Goal: Task Accomplishment & Management: Complete application form

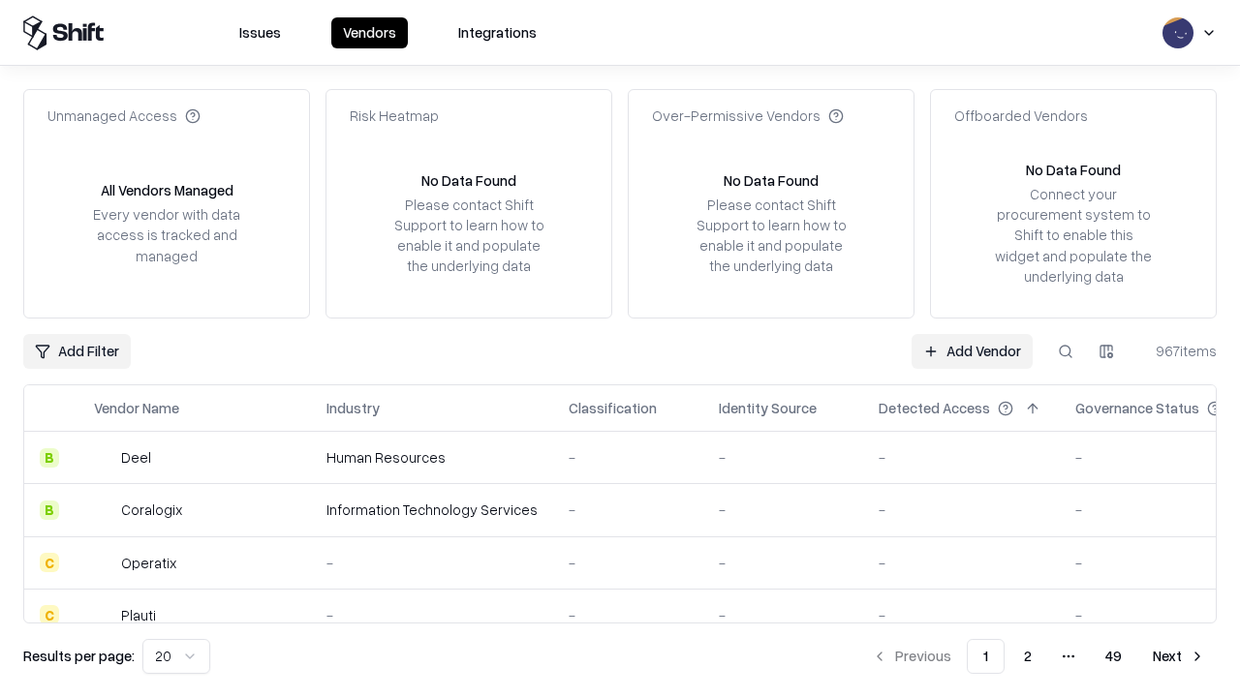
click at [971, 351] on link "Add Vendor" at bounding box center [971, 351] width 121 height 35
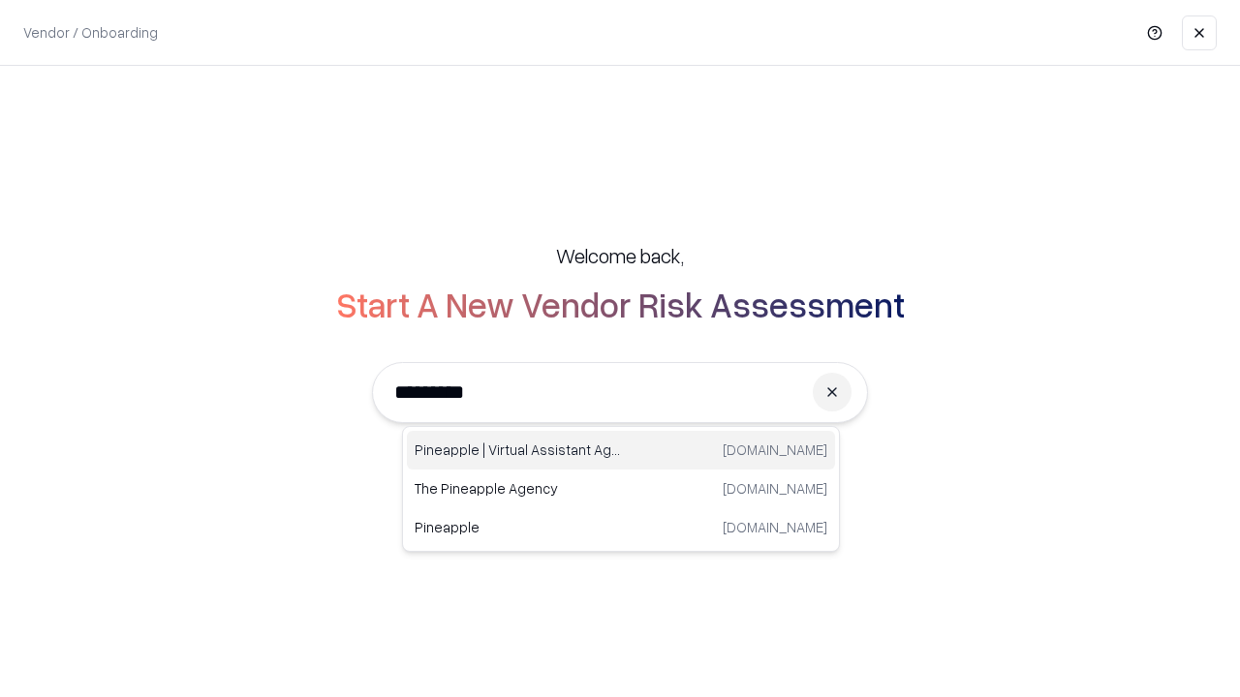
click at [621, 450] on div "Pineapple | Virtual Assistant Agency [DOMAIN_NAME]" at bounding box center [621, 450] width 428 height 39
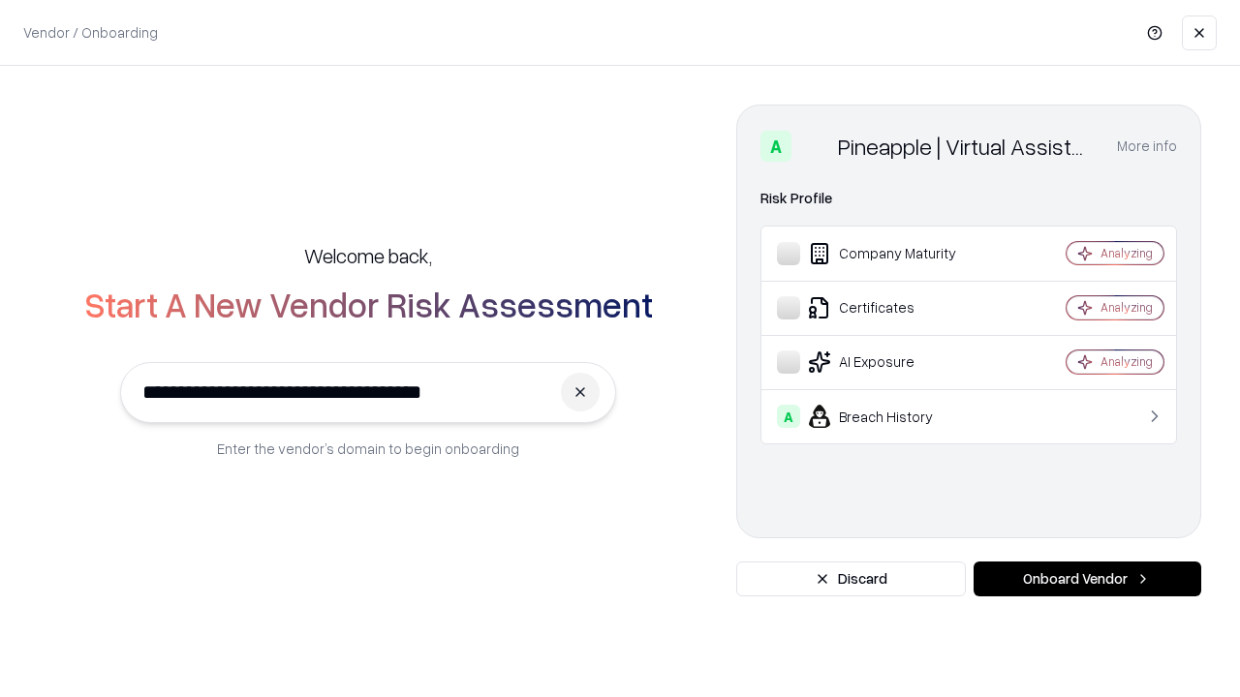
type input "**********"
click at [1087, 579] on button "Onboard Vendor" at bounding box center [1087, 579] width 228 height 35
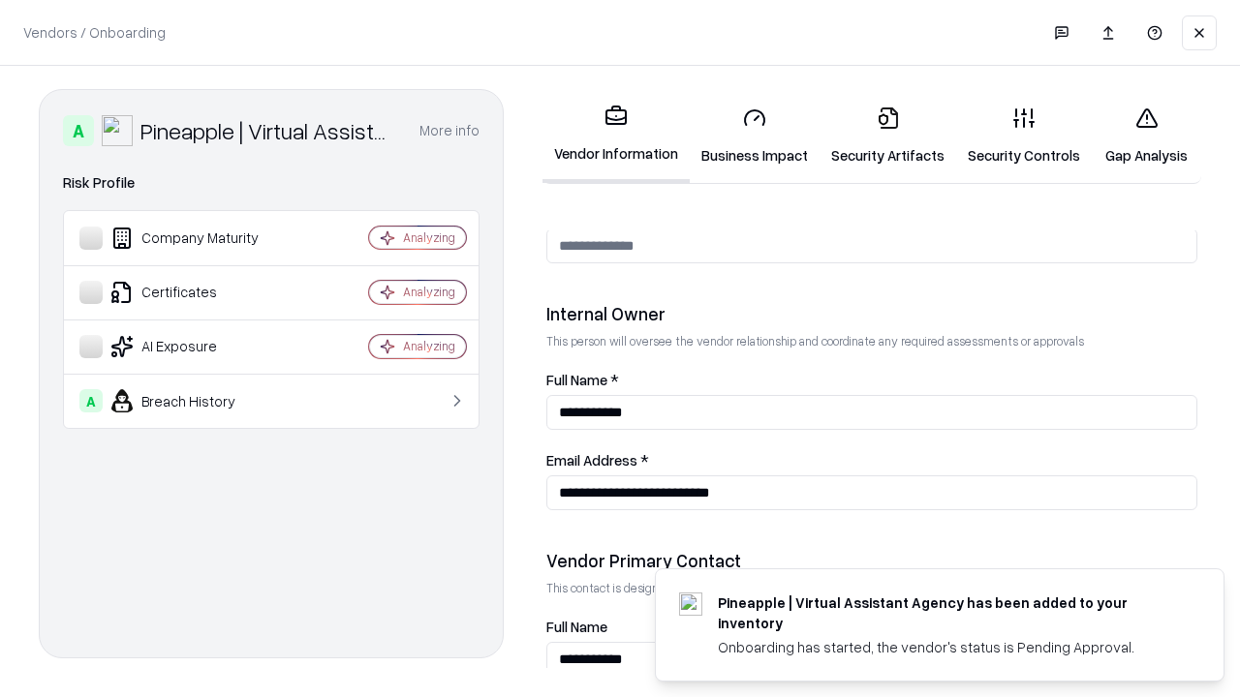
scroll to position [1003, 0]
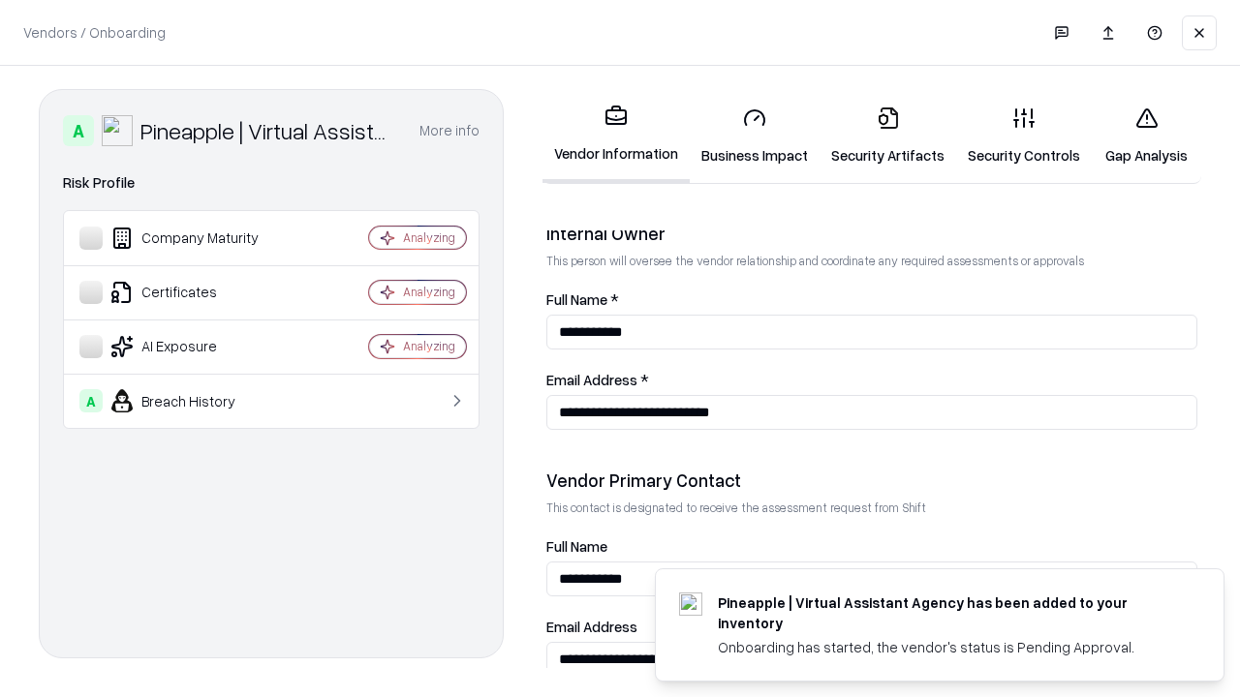
click at [887, 136] on link "Security Artifacts" at bounding box center [887, 136] width 137 height 90
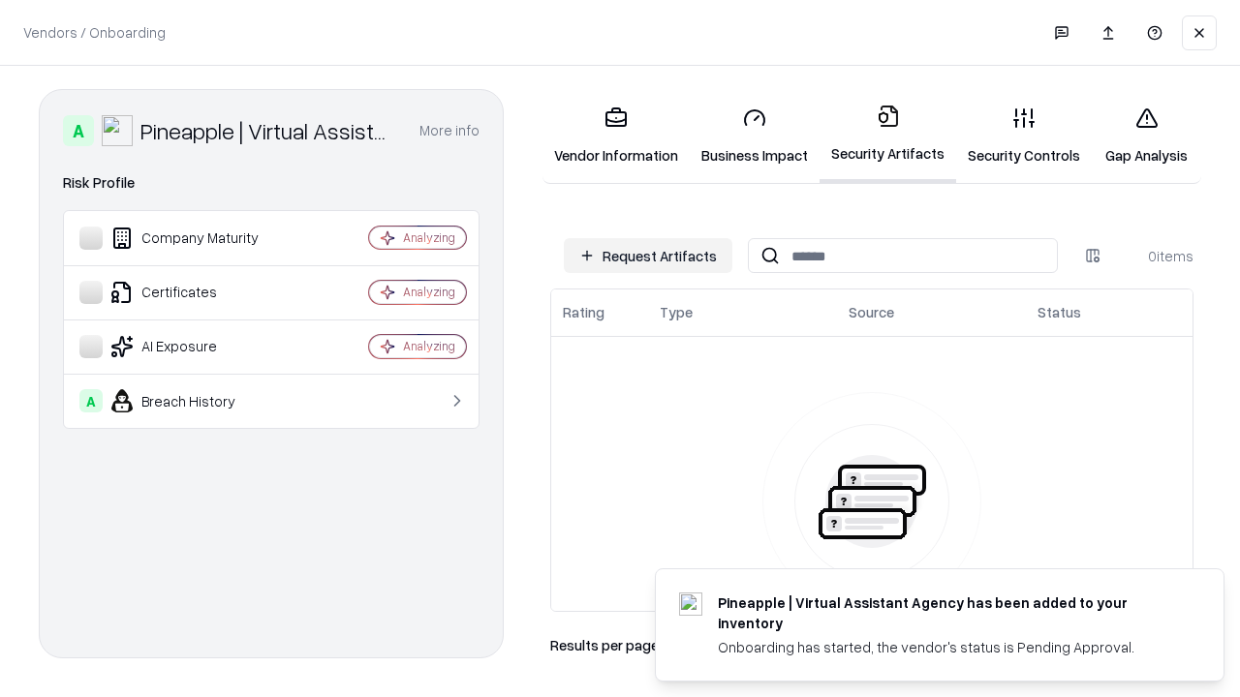
click at [648, 256] on button "Request Artifacts" at bounding box center [648, 255] width 168 height 35
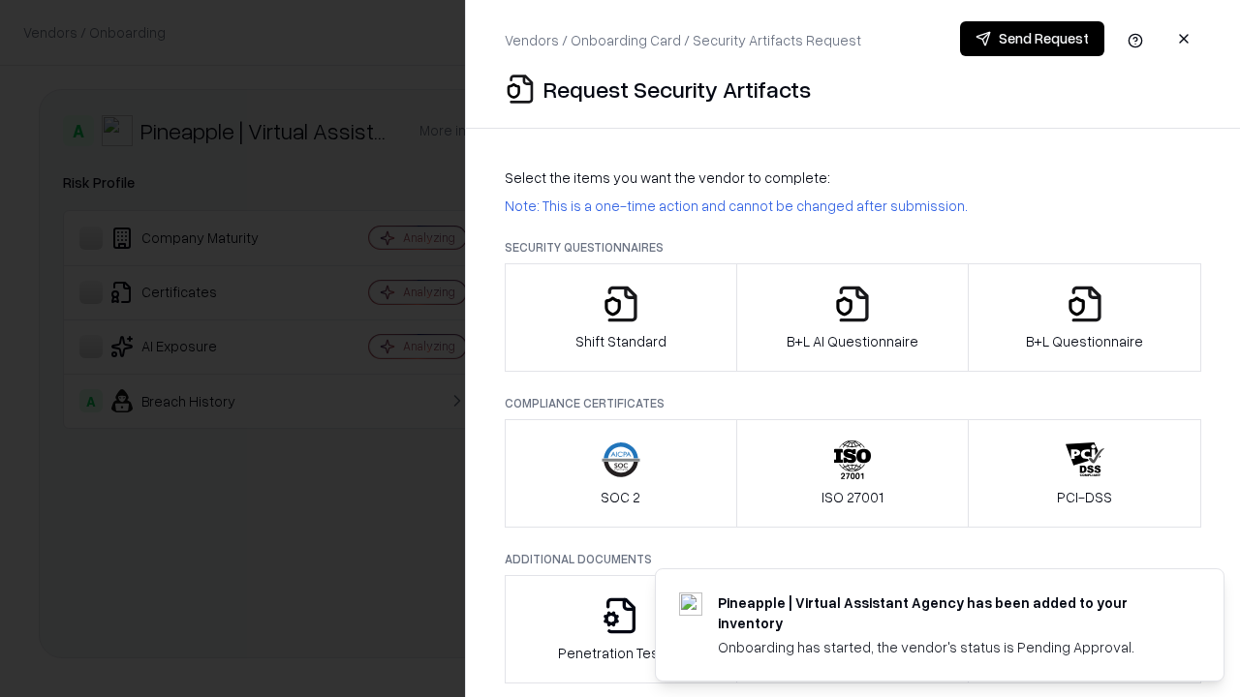
click at [1084, 318] on icon "button" at bounding box center [1084, 304] width 39 height 39
click at [851, 318] on icon "button" at bounding box center [852, 304] width 39 height 39
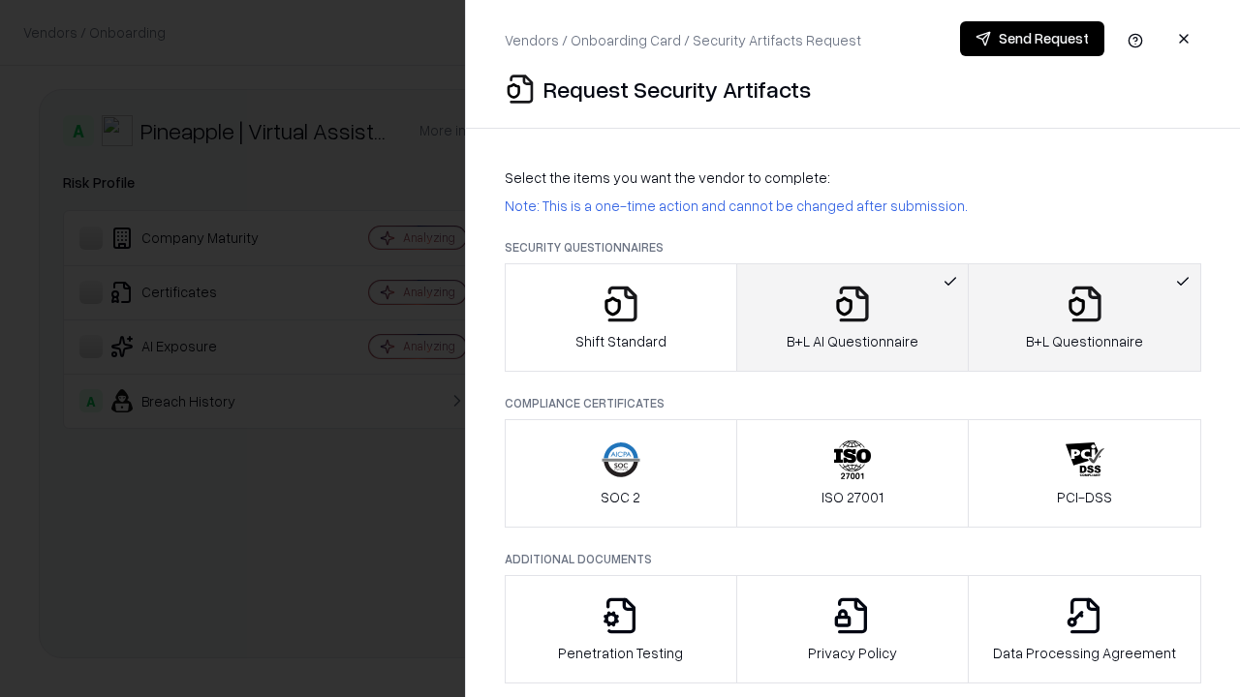
click at [1031, 39] on button "Send Request" at bounding box center [1032, 38] width 144 height 35
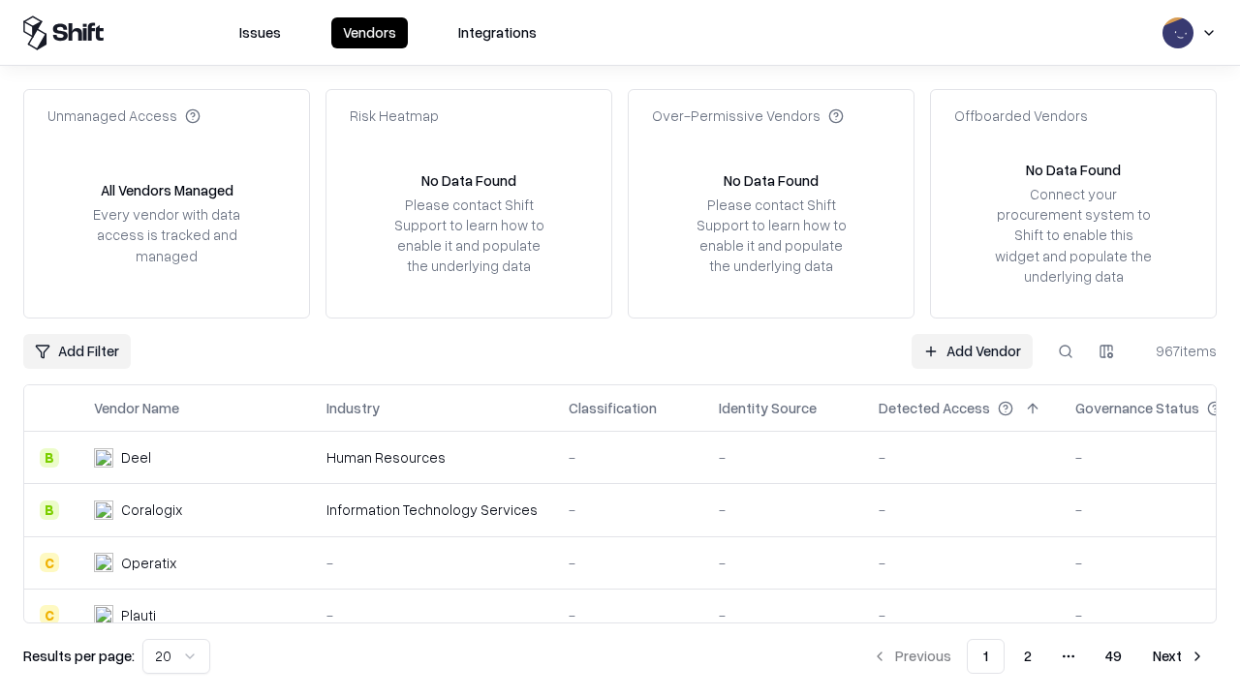
click at [1065, 351] on button at bounding box center [1065, 351] width 35 height 35
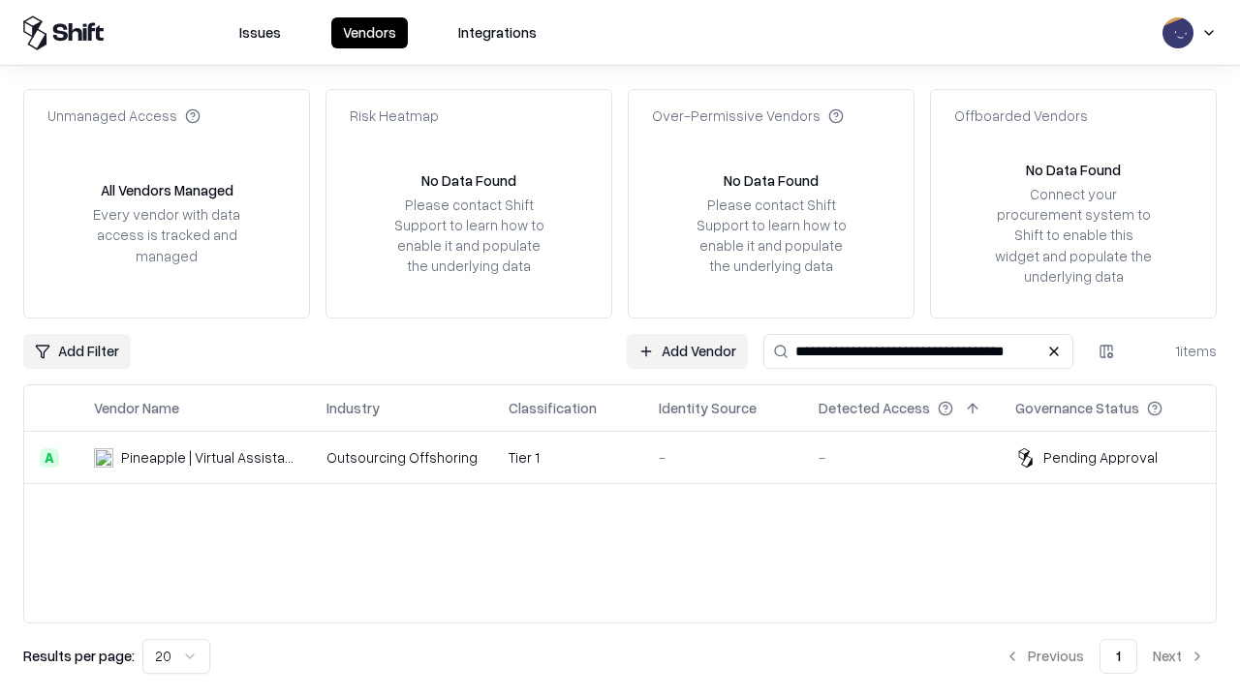
type input "**********"
click at [631, 457] on td "Tier 1" at bounding box center [568, 458] width 150 height 52
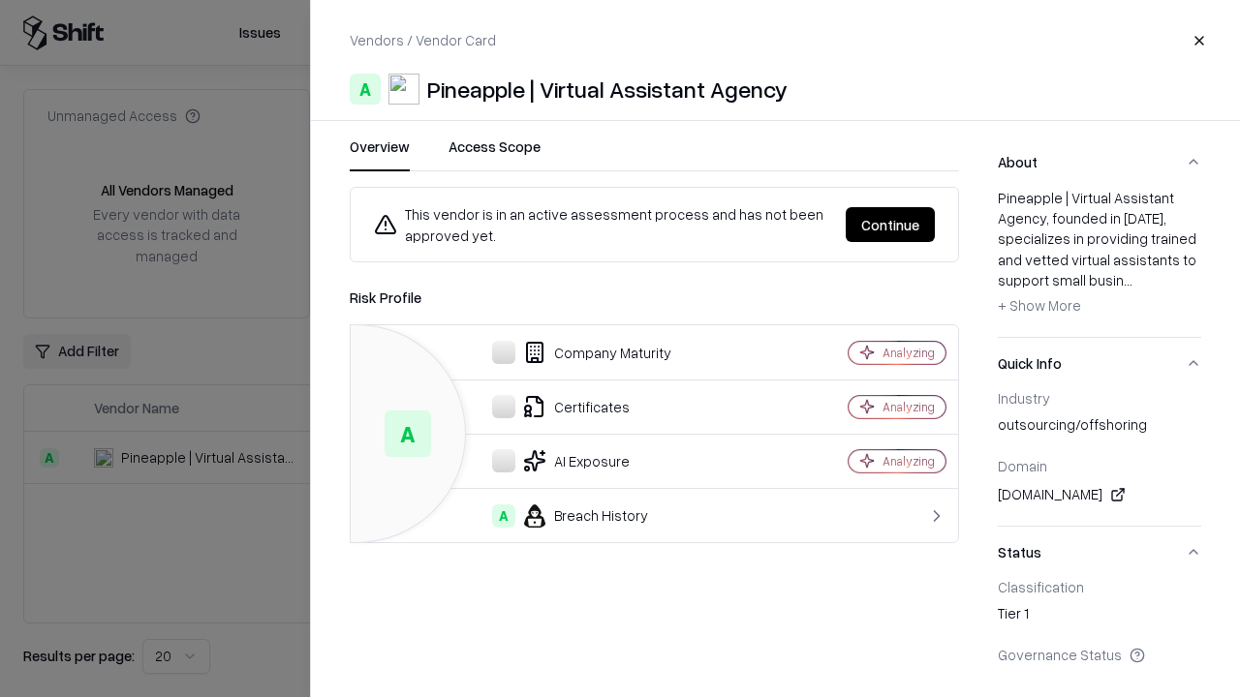
click at [890, 225] on button "Continue" at bounding box center [889, 224] width 89 height 35
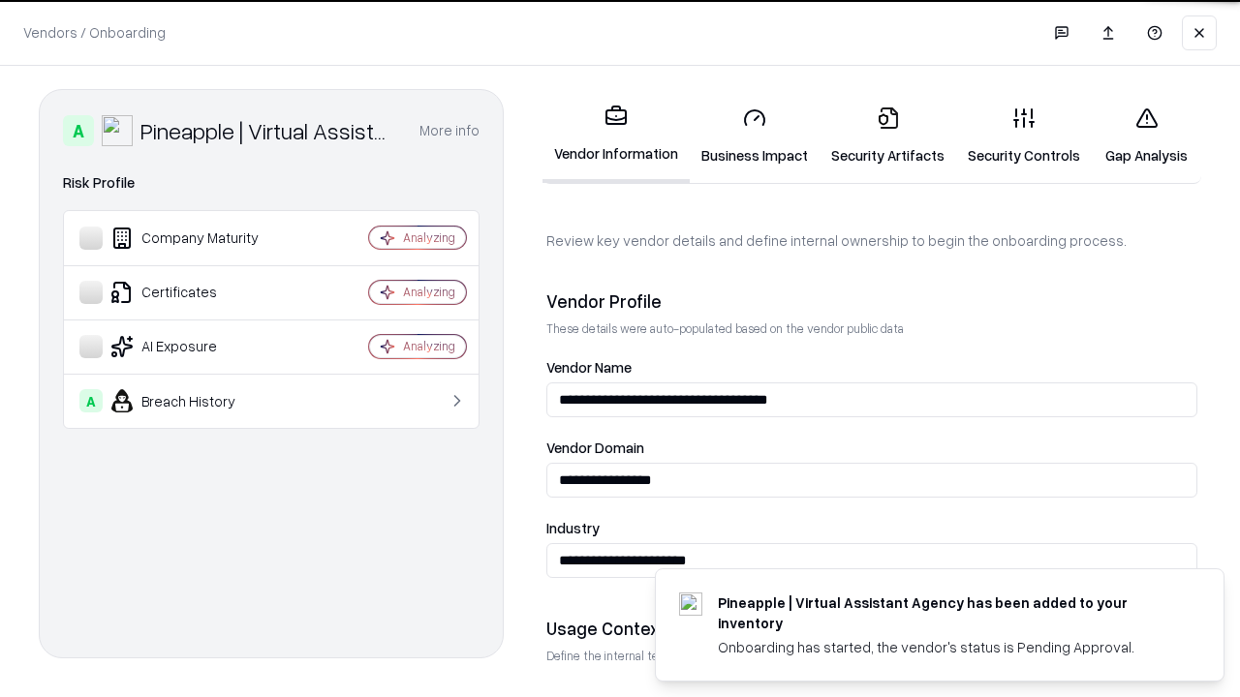
click at [887, 136] on link "Security Artifacts" at bounding box center [887, 136] width 137 height 90
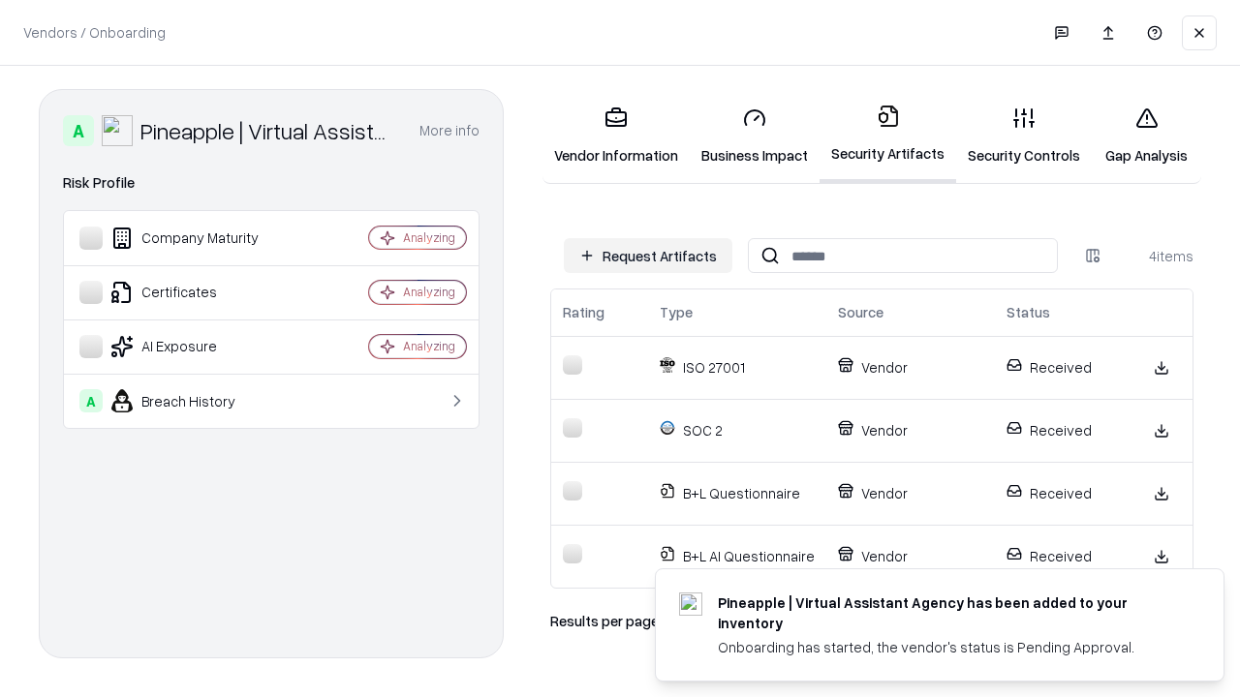
click at [1146, 136] on link "Gap Analysis" at bounding box center [1145, 136] width 109 height 90
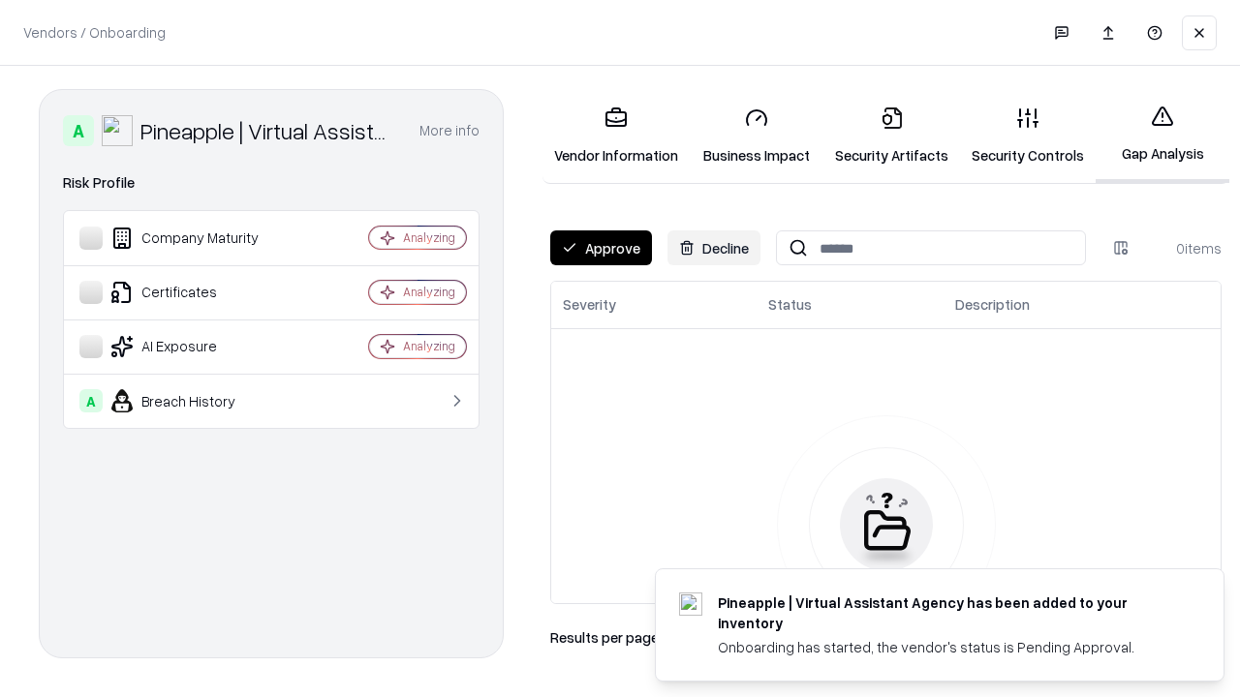
click at [600, 248] on button "Approve" at bounding box center [601, 247] width 102 height 35
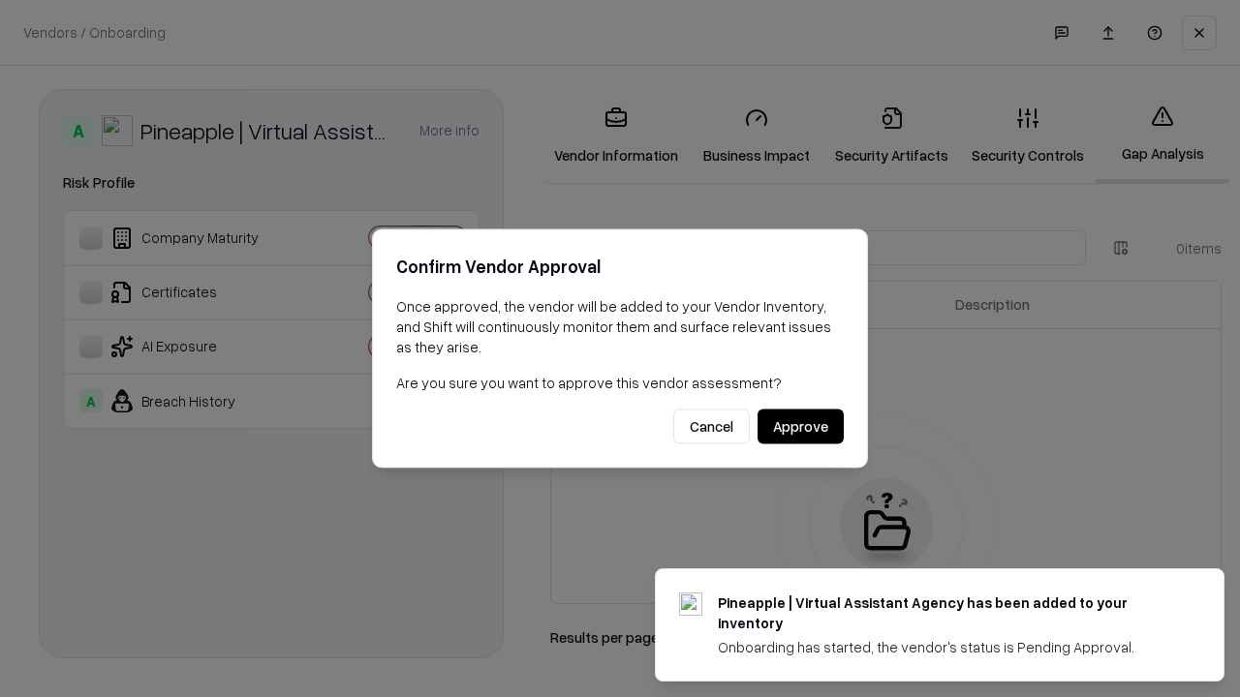
click at [800, 426] on button "Approve" at bounding box center [800, 427] width 86 height 35
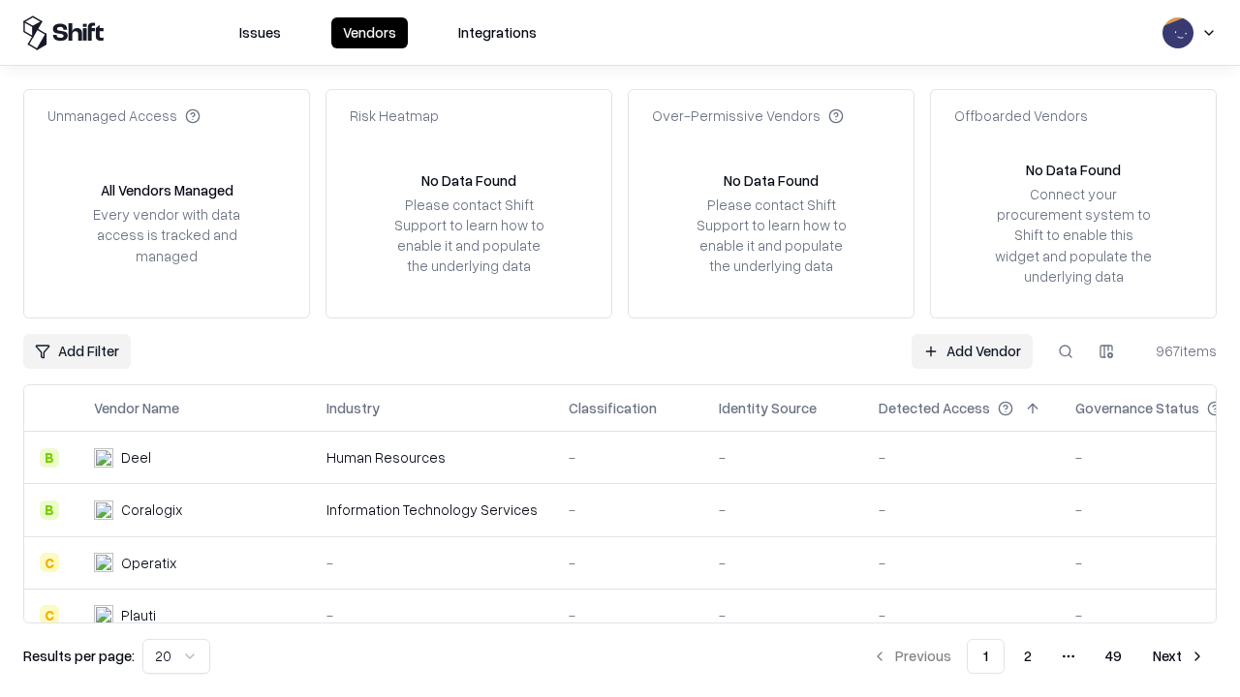
type input "**********"
click at [971, 351] on link "Add Vendor" at bounding box center [971, 351] width 121 height 35
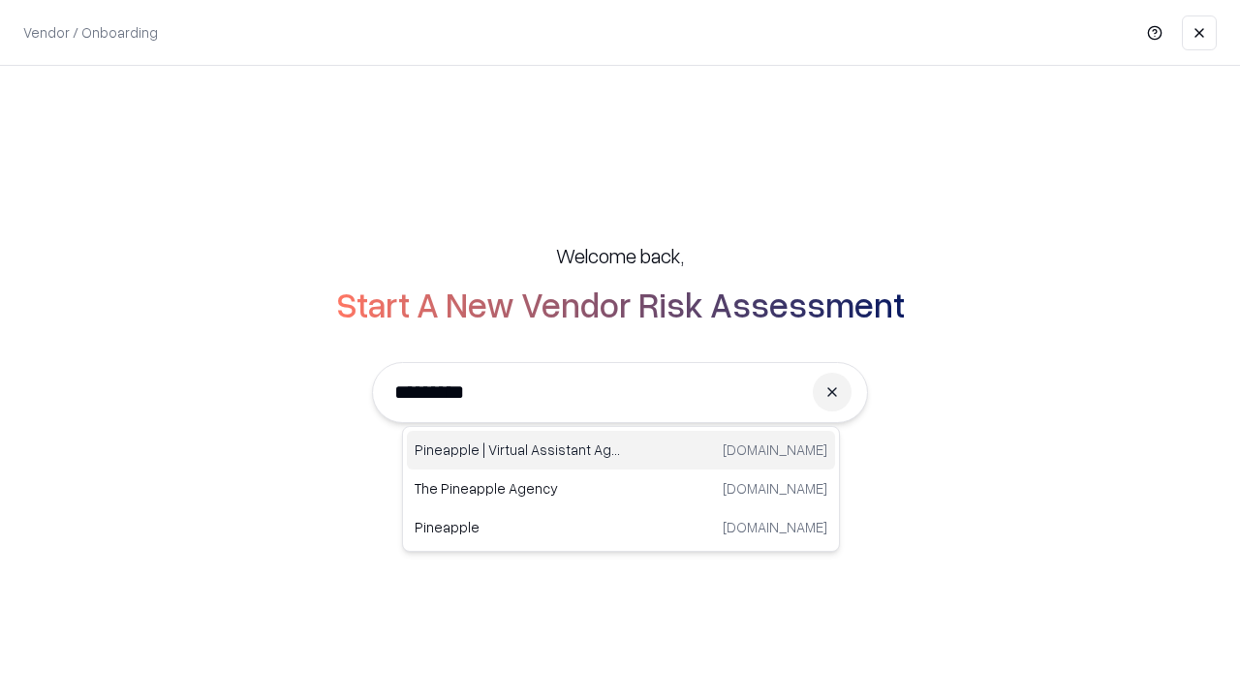
click at [621, 450] on div "Pineapple | Virtual Assistant Agency trypineapple.com" at bounding box center [621, 450] width 428 height 39
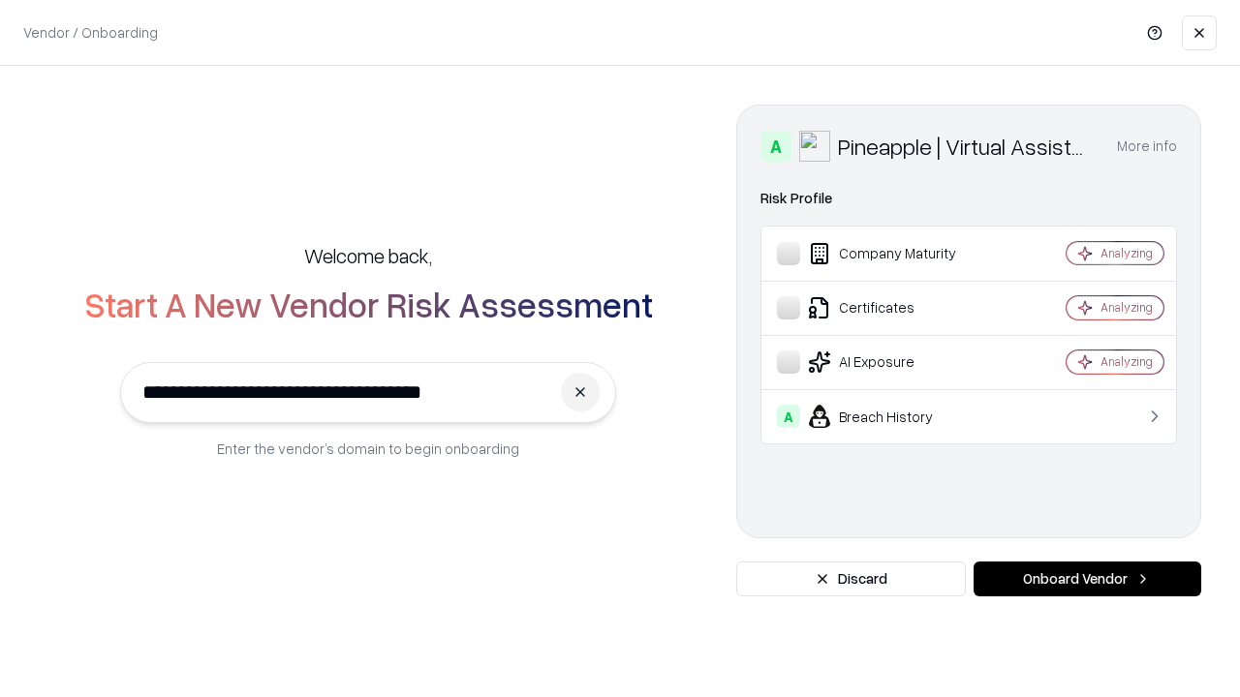
type input "**********"
click at [1087, 579] on button "Onboard Vendor" at bounding box center [1087, 579] width 228 height 35
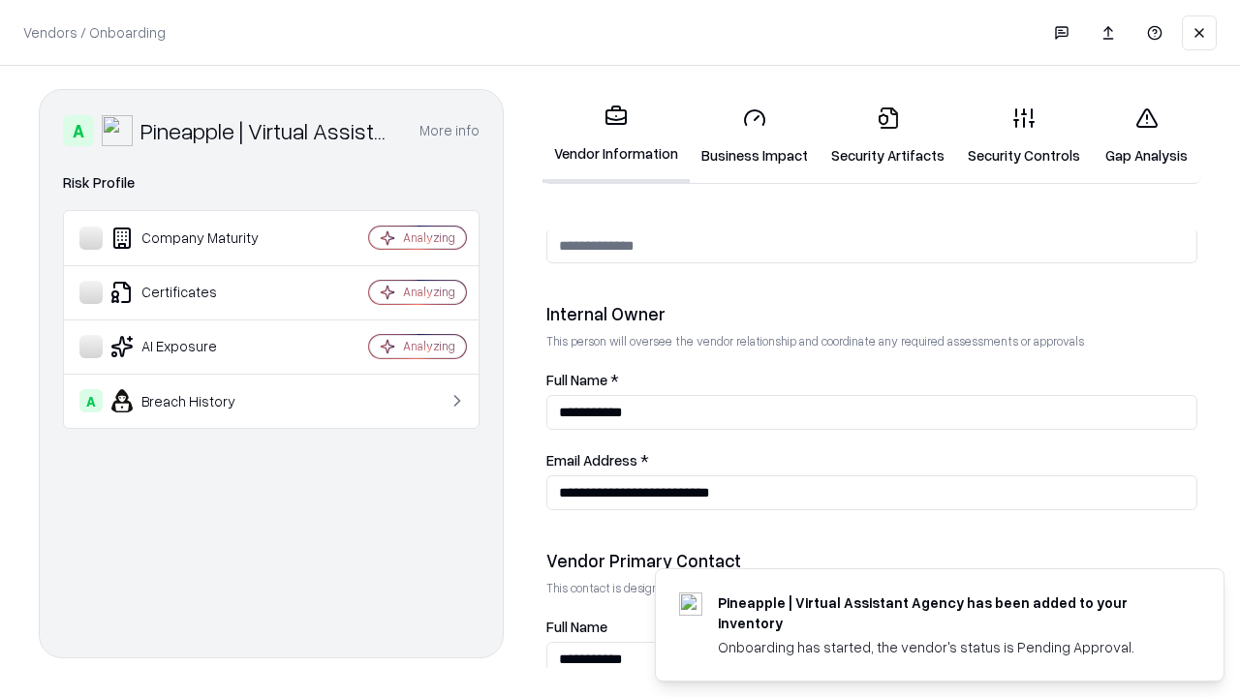
scroll to position [1003, 0]
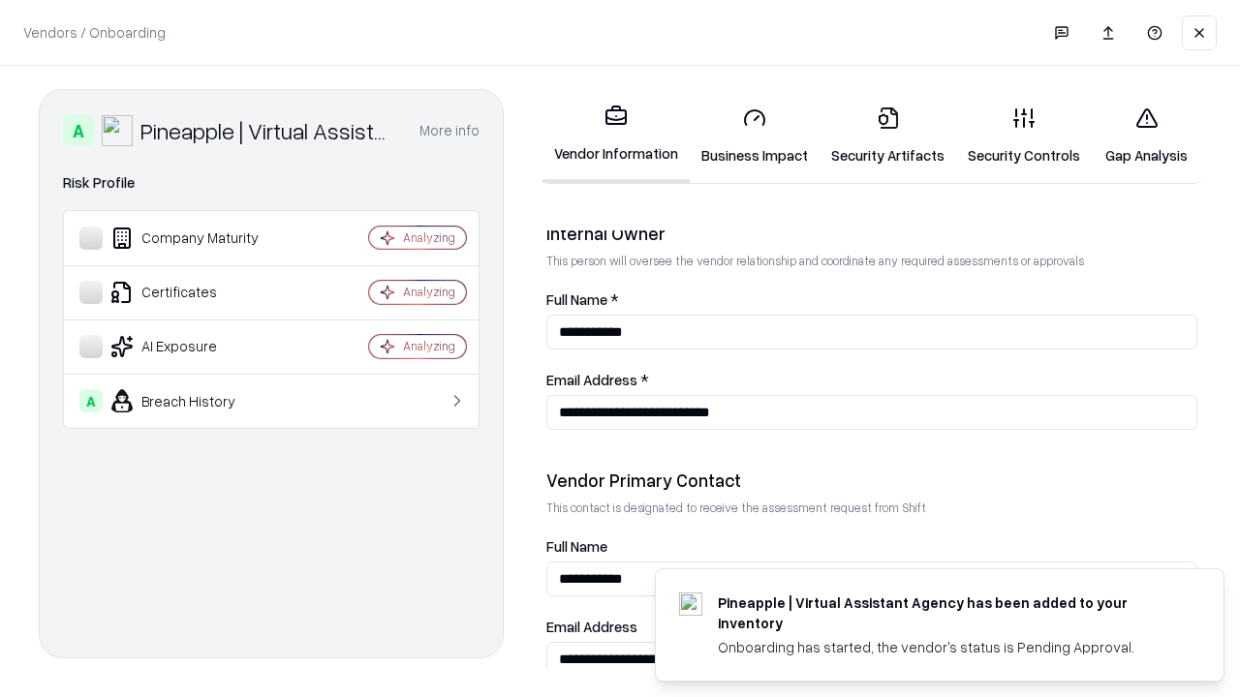
click at [1146, 136] on link "Gap Analysis" at bounding box center [1145, 136] width 109 height 90
